Goal: Information Seeking & Learning: Find specific fact

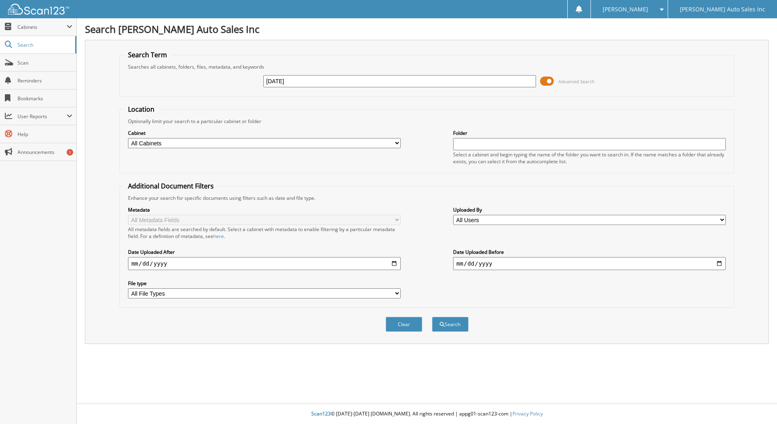
type input "[DATE]"
click at [432, 317] on button "Search" at bounding box center [450, 324] width 37 height 15
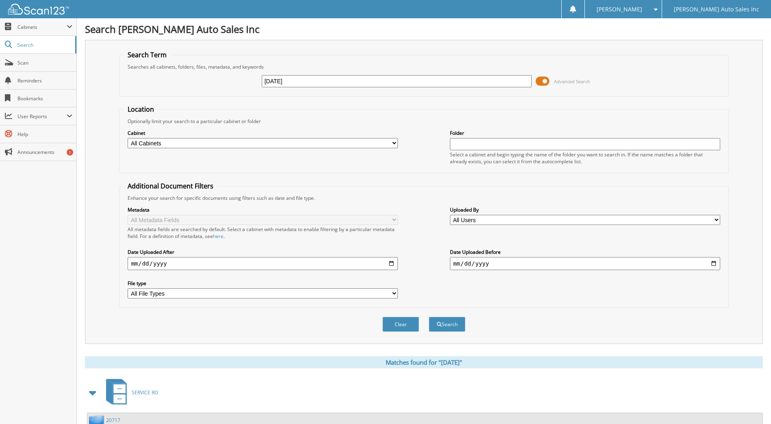
click at [34, 50] on link "Search" at bounding box center [38, 44] width 76 height 17
